Goal: Check status: Check status

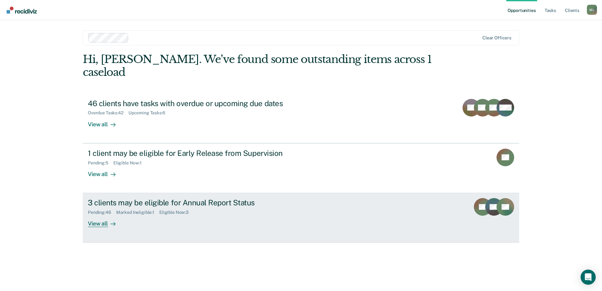
click at [266, 207] on div "Pending : 46 Marked Ineligible : 1 Eligible Now : 3" at bounding box center [198, 211] width 221 height 8
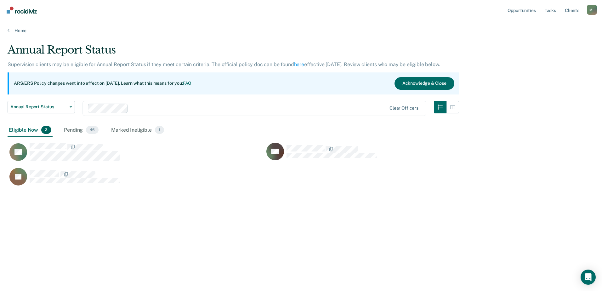
scroll to position [196, 582]
